Goal: Information Seeking & Learning: Learn about a topic

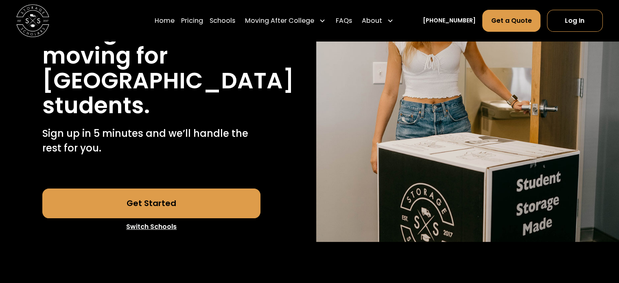
scroll to position [163, 0]
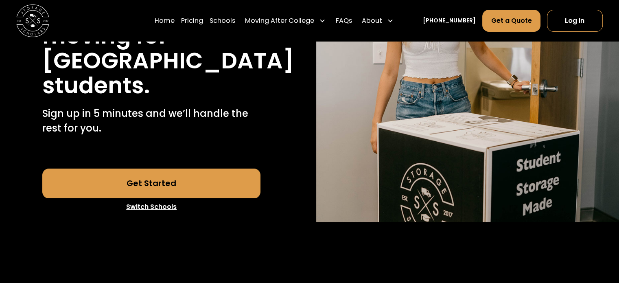
click at [178, 198] on link "Get Started" at bounding box center [151, 183] width 218 height 29
click at [202, 20] on link "Pricing" at bounding box center [192, 20] width 22 height 23
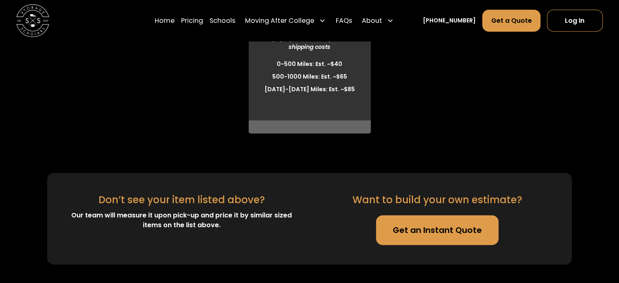
scroll to position [2282, 0]
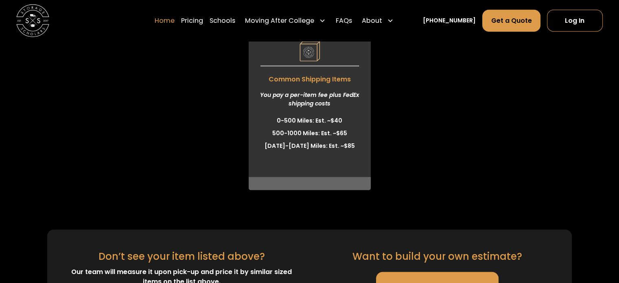
click at [175, 17] on link "Home" at bounding box center [165, 20] width 20 height 23
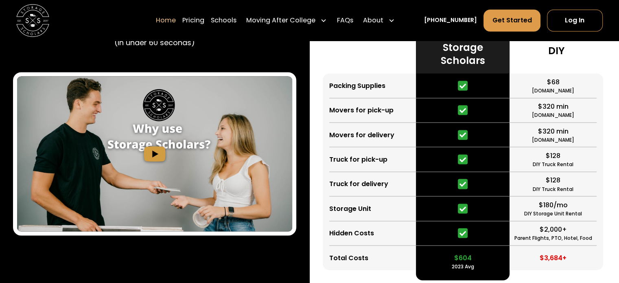
scroll to position [1507, 0]
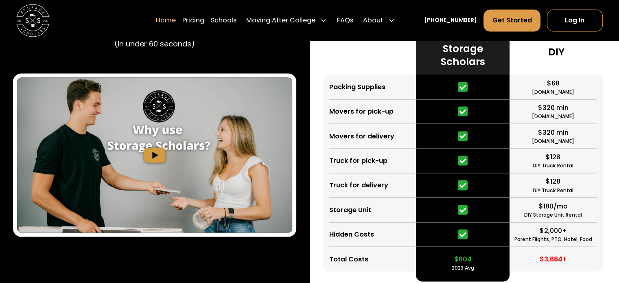
click at [154, 201] on img "open lightbox" at bounding box center [154, 154] width 275 height 155
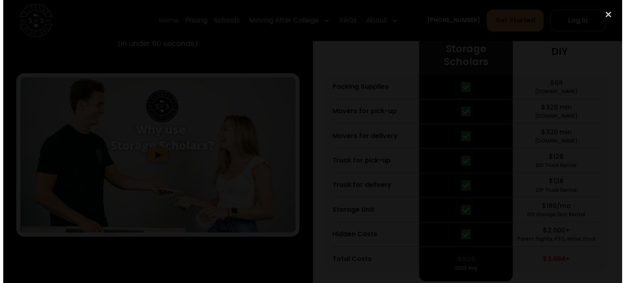
scroll to position [1510, 0]
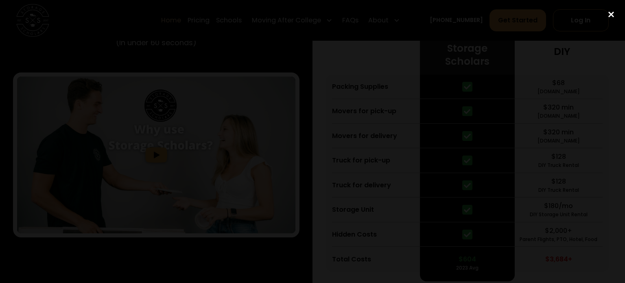
click at [611, 13] on div "close lightbox" at bounding box center [612, 15] width 28 height 18
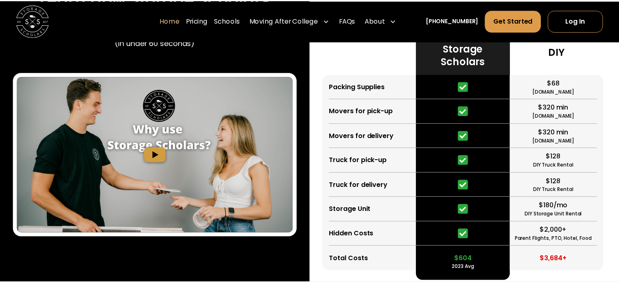
scroll to position [1507, 0]
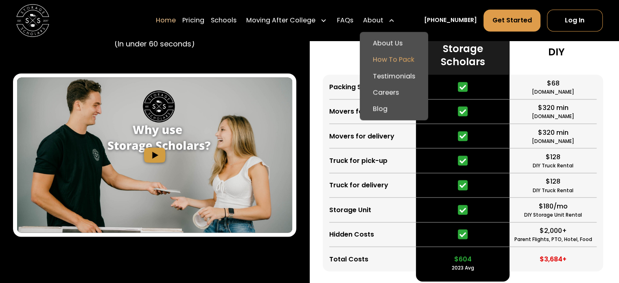
click at [403, 62] on link "How To Pack" at bounding box center [394, 60] width 62 height 16
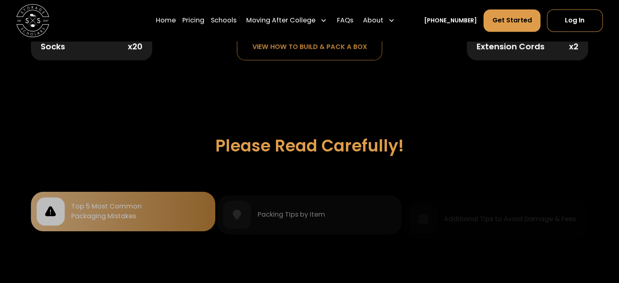
scroll to position [692, 0]
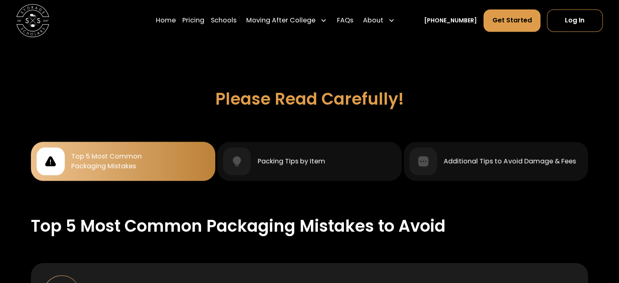
click at [147, 147] on div "Top 5 Most Common Packaging Mistakes" at bounding box center [123, 161] width 173 height 28
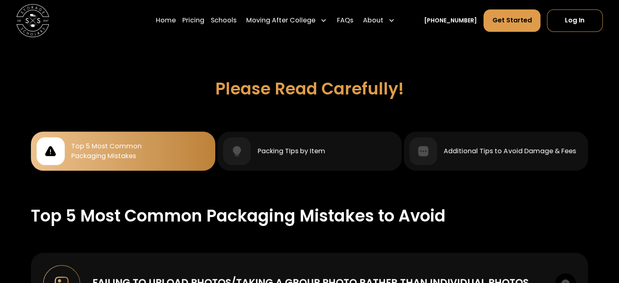
scroll to position [611, 0]
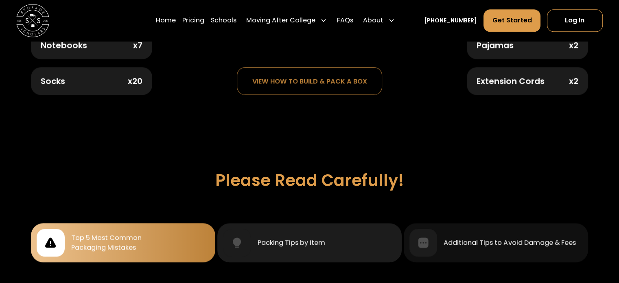
click at [306, 246] on div "Packing TIps by Item" at bounding box center [309, 243] width 173 height 28
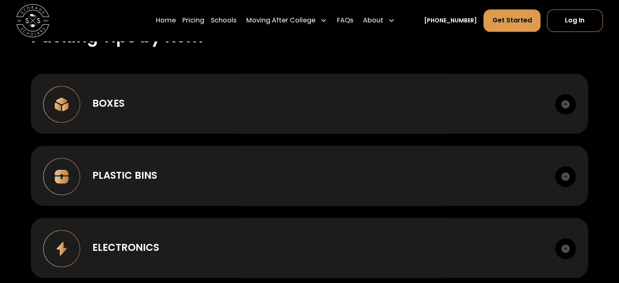
scroll to position [896, 0]
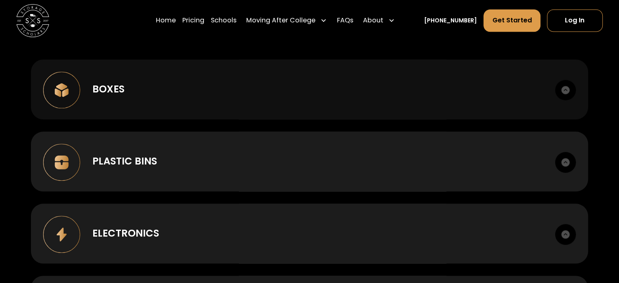
click at [563, 86] on img at bounding box center [565, 90] width 20 height 20
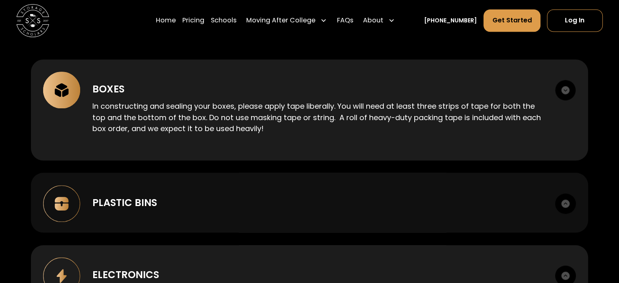
click at [568, 200] on img at bounding box center [565, 203] width 20 height 20
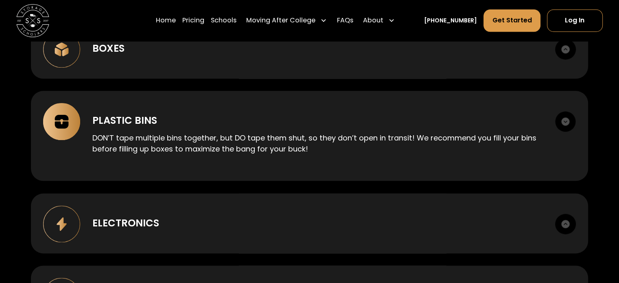
scroll to position [977, 0]
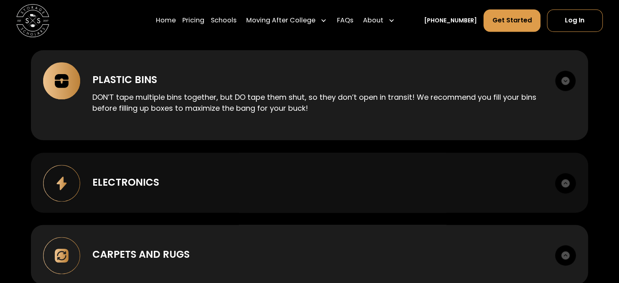
click at [565, 182] on img at bounding box center [565, 183] width 20 height 20
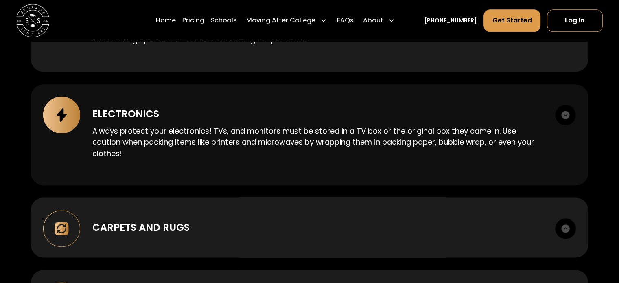
scroll to position [1059, 0]
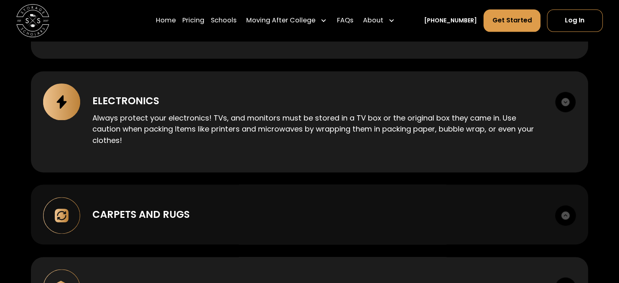
click at [567, 215] on img at bounding box center [565, 215] width 20 height 20
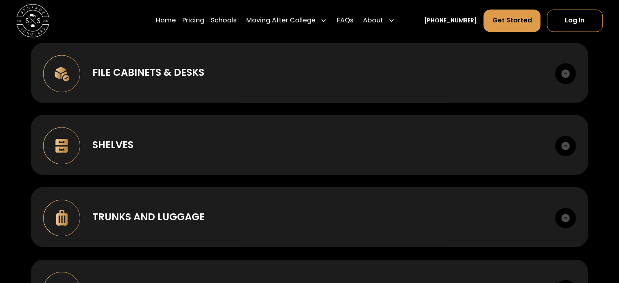
scroll to position [1262, 0]
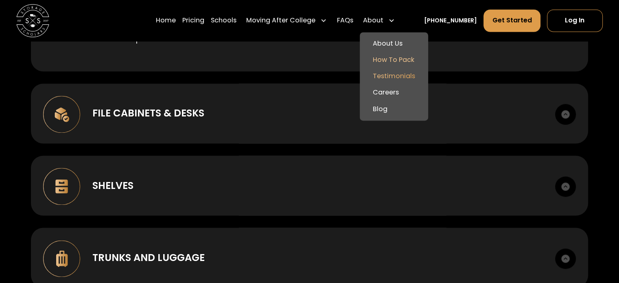
click at [402, 75] on link "Testimonials" at bounding box center [394, 76] width 62 height 16
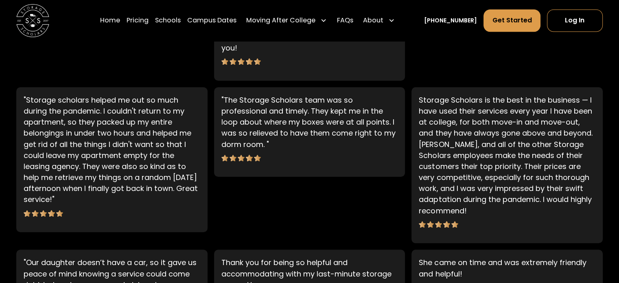
scroll to position [529, 0]
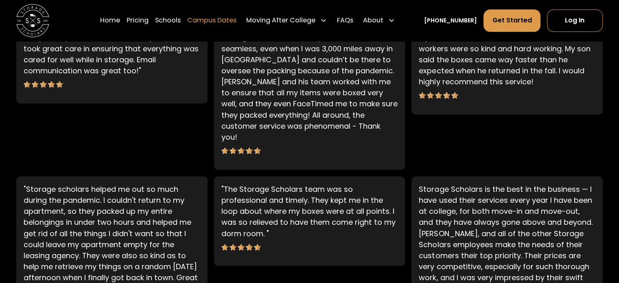
click at [225, 18] on link "Campus Dates" at bounding box center [211, 20] width 49 height 23
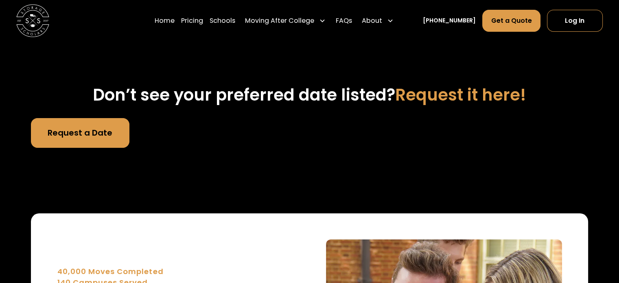
scroll to position [2924, 0]
